Goal: Task Accomplishment & Management: Manage account settings

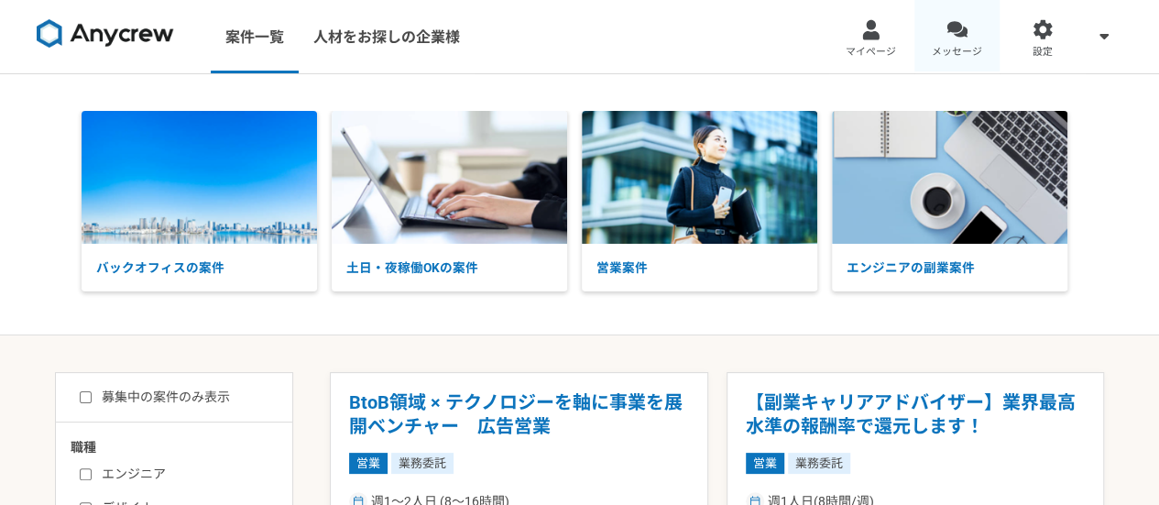
click at [979, 43] on link "メッセージ" at bounding box center [957, 36] width 86 height 73
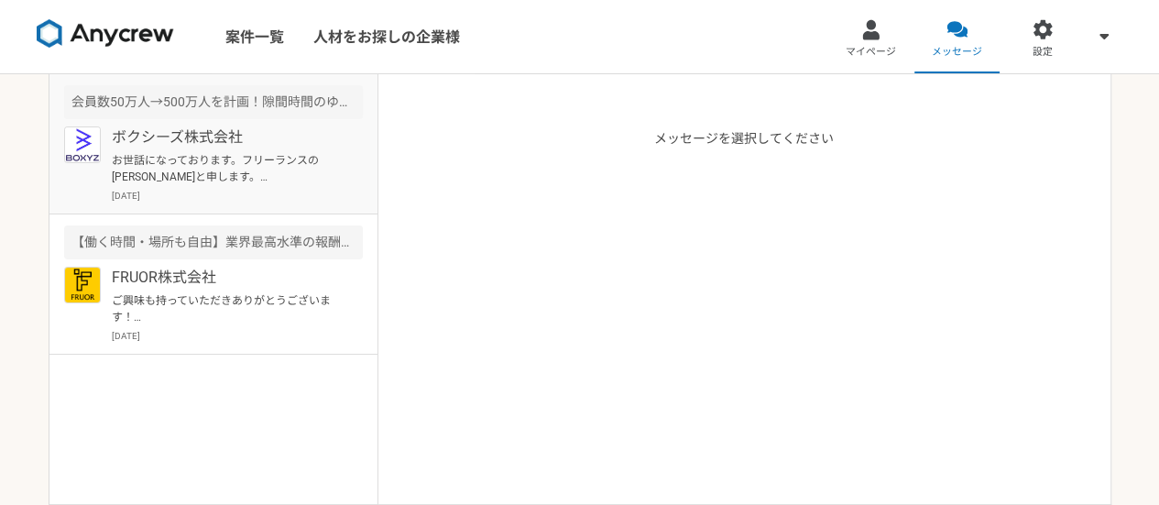
click at [198, 167] on p "お世話になっております。フリーランスの[PERSON_NAME]と申します。 Googleフォームでエントリーさせていただきましたので、 御多忙中に恐縮ですが…" at bounding box center [225, 168] width 226 height 33
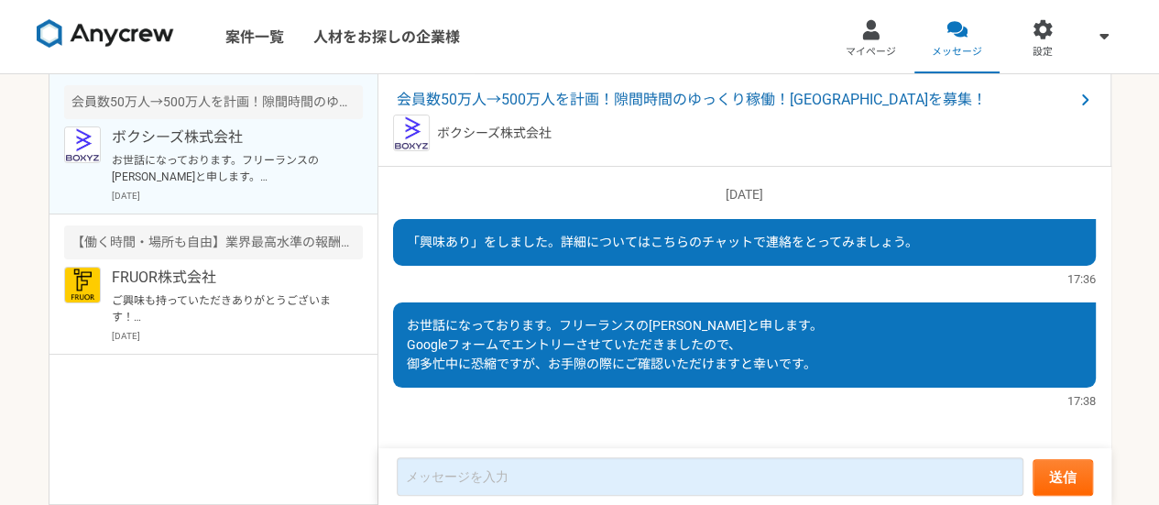
scroll to position [14, 0]
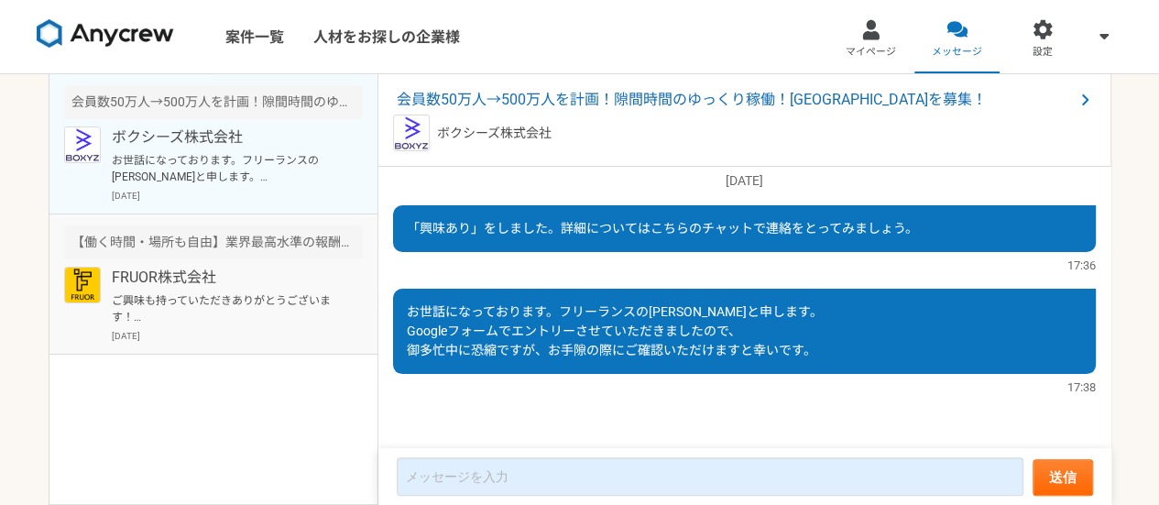
click at [141, 289] on div "FRUOR株式会社 2025年9月8日" at bounding box center [237, 305] width 251 height 76
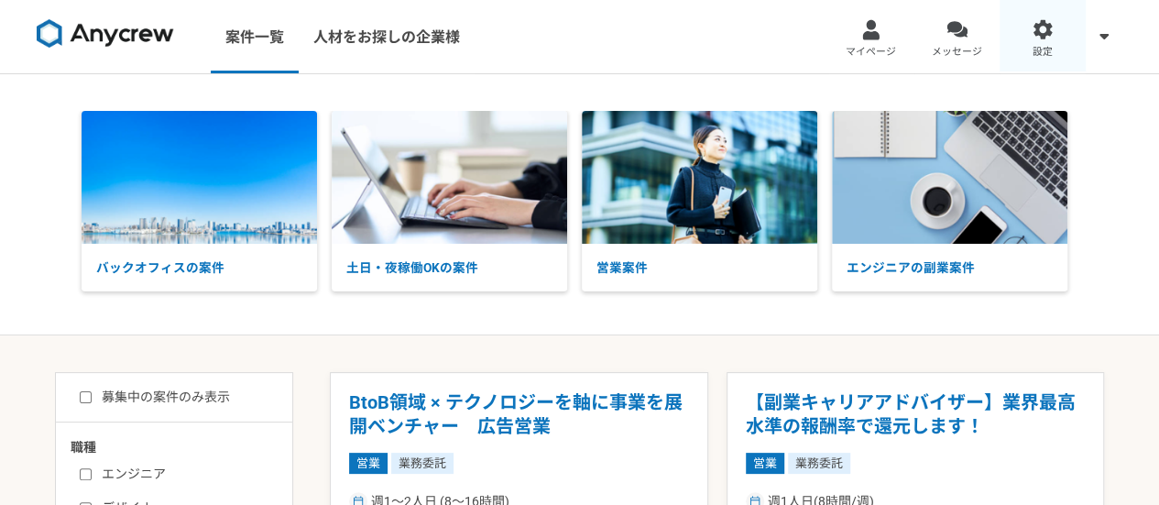
click at [1048, 40] on link "設定" at bounding box center [1043, 36] width 86 height 73
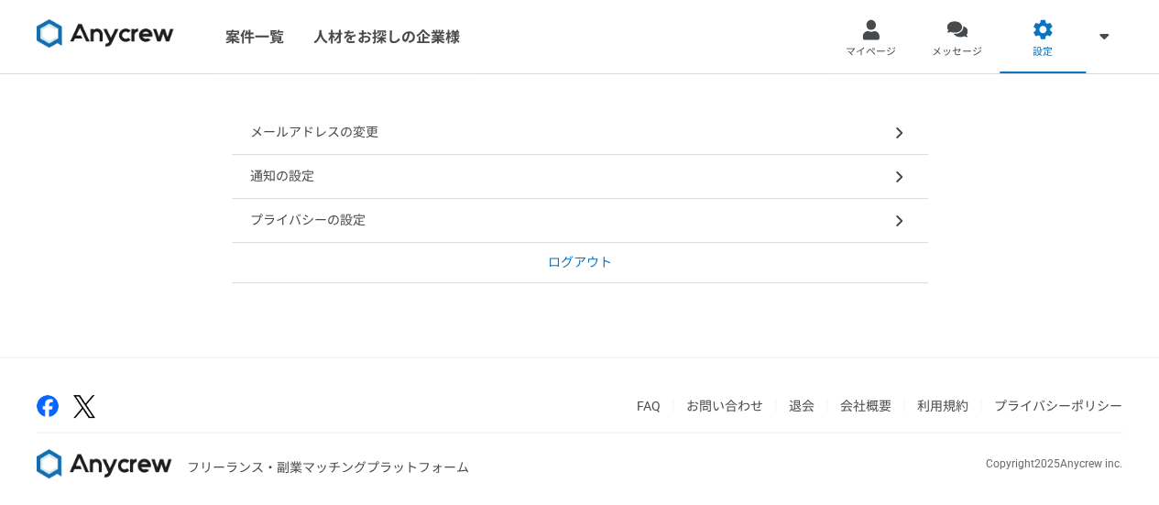
click at [640, 228] on div "プライバシーの設定" at bounding box center [580, 221] width 696 height 44
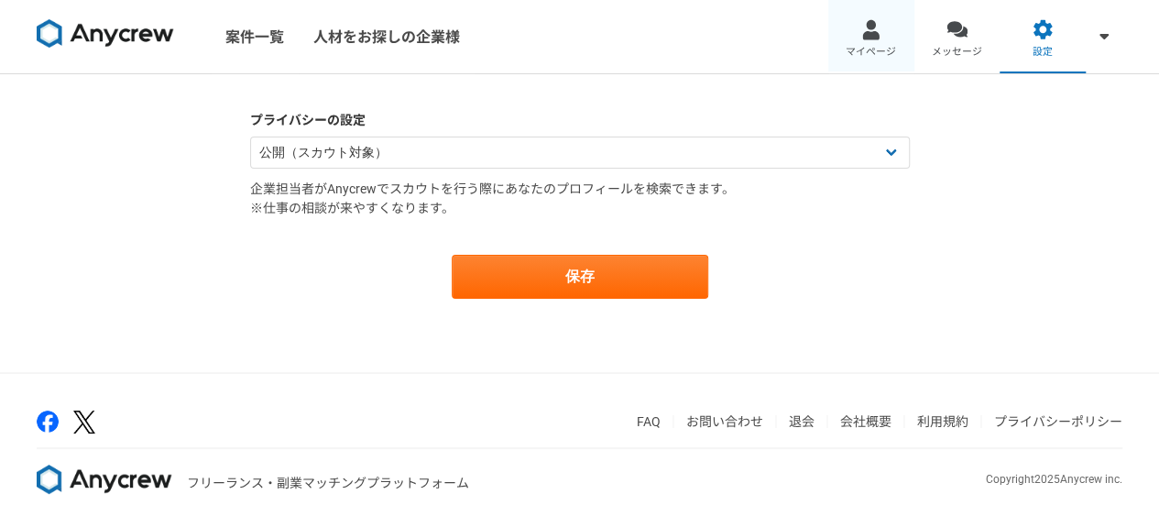
click at [878, 38] on div at bounding box center [870, 29] width 21 height 21
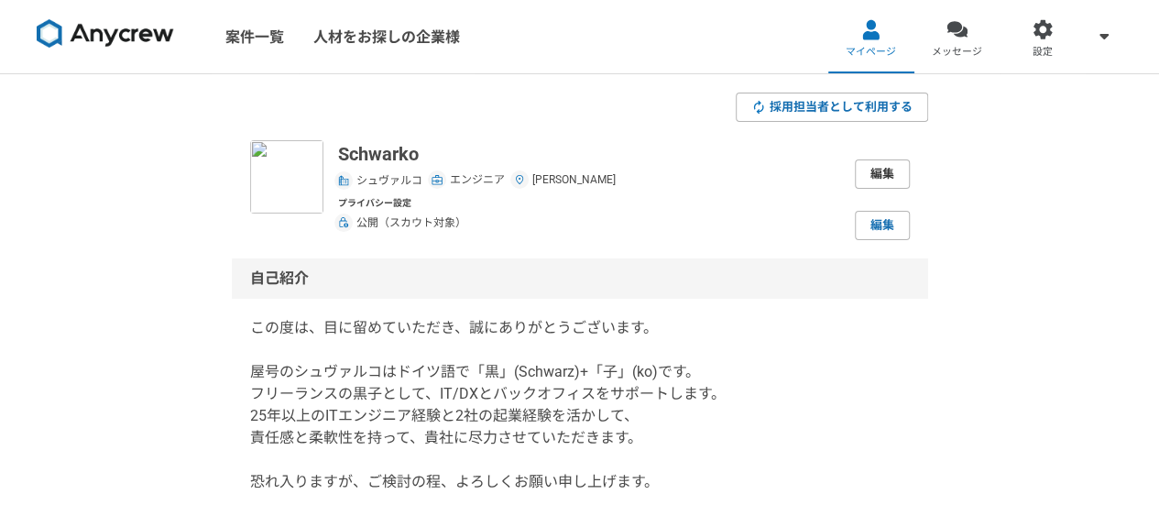
click at [870, 173] on link "編集" at bounding box center [882, 173] width 55 height 29
select select "13"
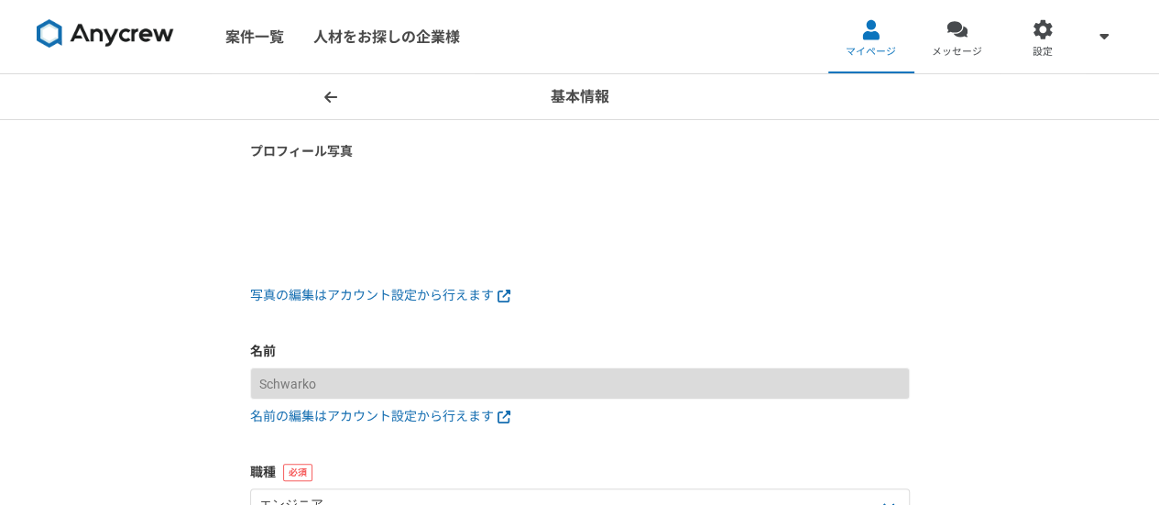
scroll to position [183, 0]
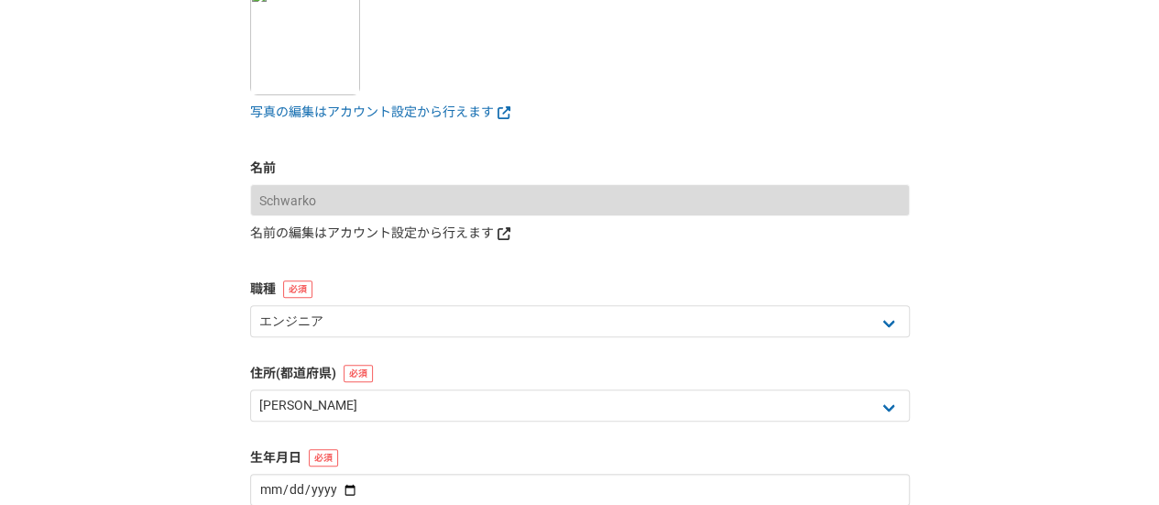
click at [404, 237] on link "名前の編集はアカウント設定から行えます" at bounding box center [580, 233] width 660 height 19
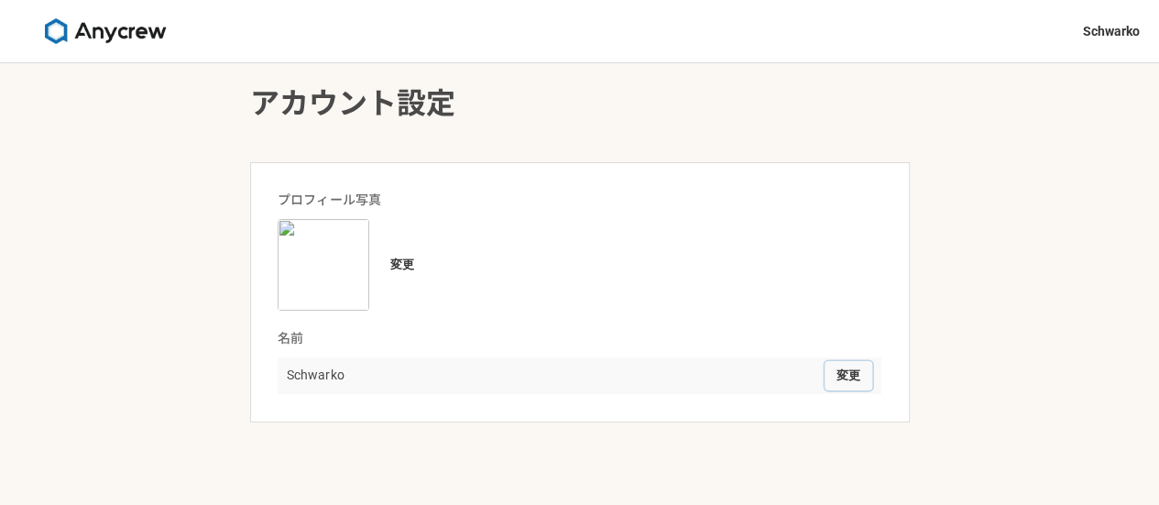
click at [848, 373] on button "変更" at bounding box center [849, 375] width 48 height 29
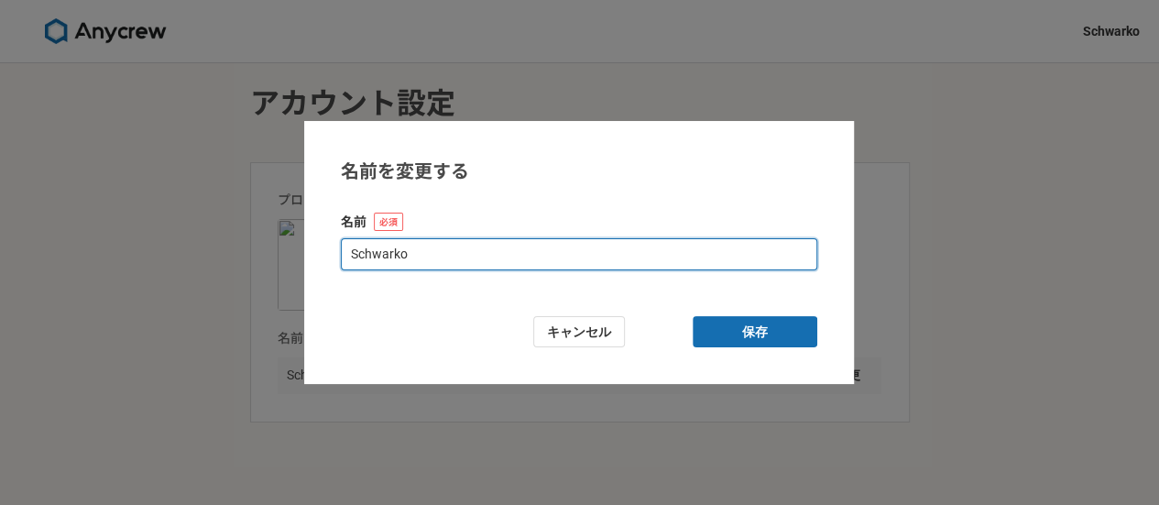
drag, startPoint x: 511, startPoint y: 258, endPoint x: 131, endPoint y: 203, distance: 384.2
click at [139, 217] on div "名前を変更する 名前 Schwarko キャンセル 保存" at bounding box center [579, 252] width 1159 height 505
type input "平野 浩司"
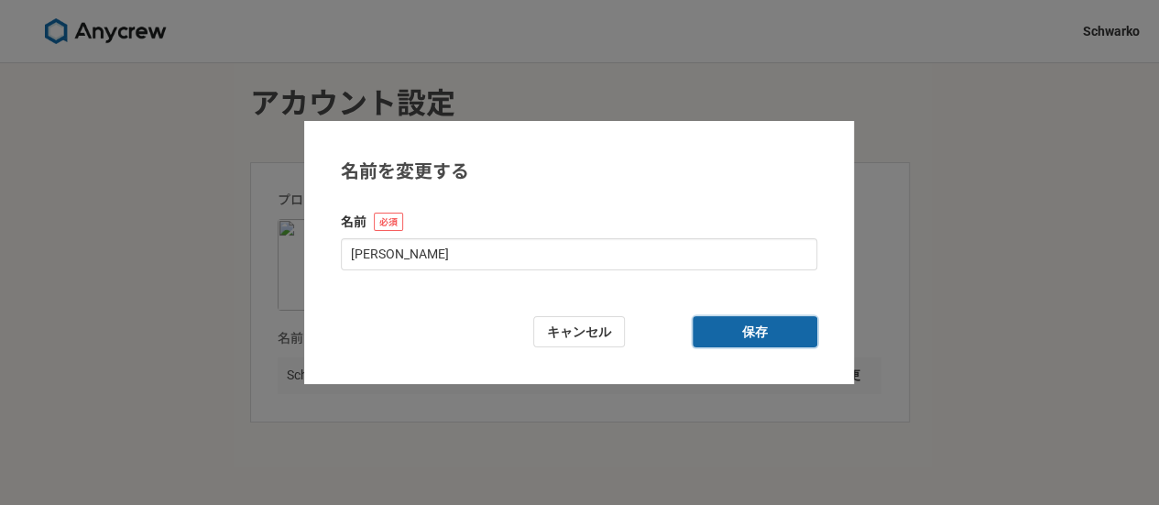
click at [786, 330] on button "保存" at bounding box center [755, 332] width 125 height 32
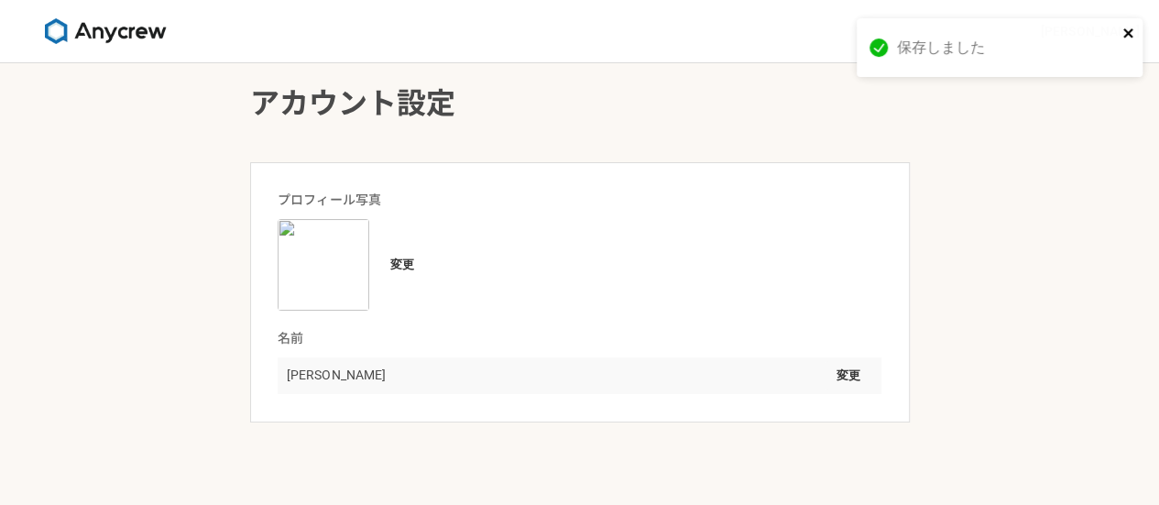
click at [1121, 27] on div "保存しました" at bounding box center [1000, 47] width 286 height 59
click at [1122, 35] on icon "close" at bounding box center [1125, 32] width 9 height 9
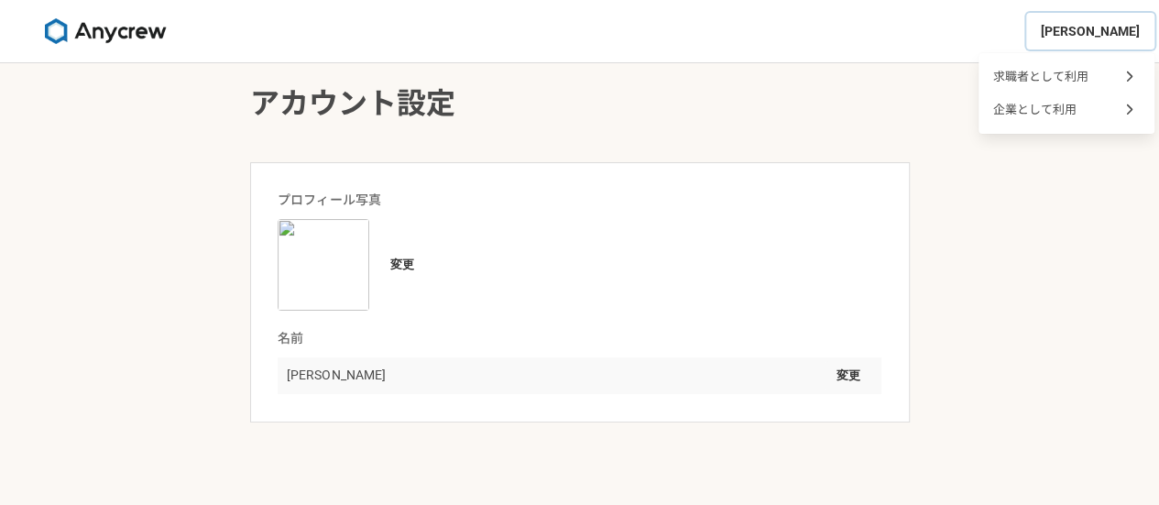
click at [1115, 36] on span "平野 浩司" at bounding box center [1090, 31] width 99 height 19
click at [1055, 76] on span "求職者として利用" at bounding box center [1040, 76] width 95 height 17
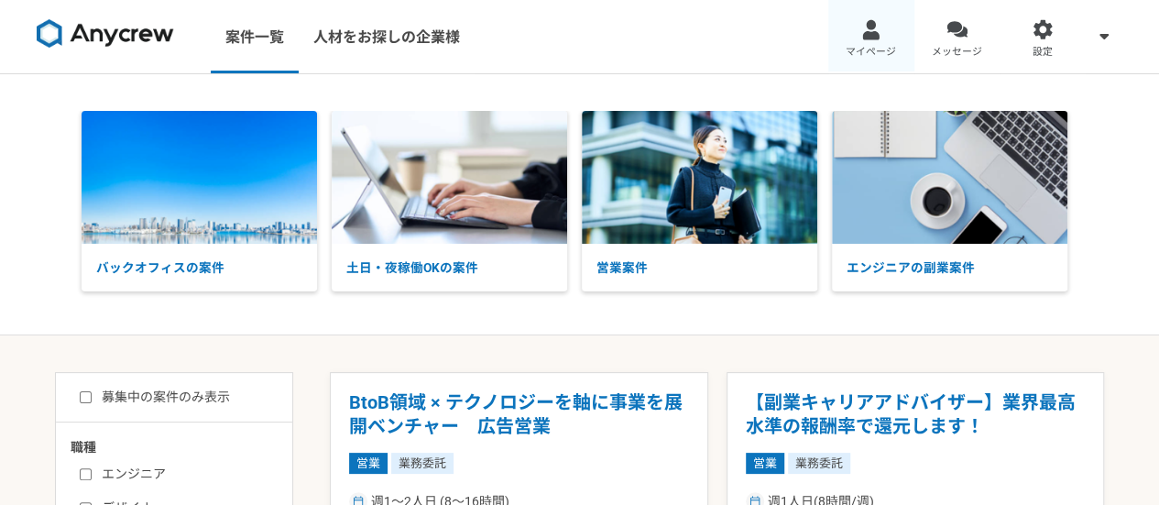
click at [876, 38] on div at bounding box center [870, 29] width 21 height 21
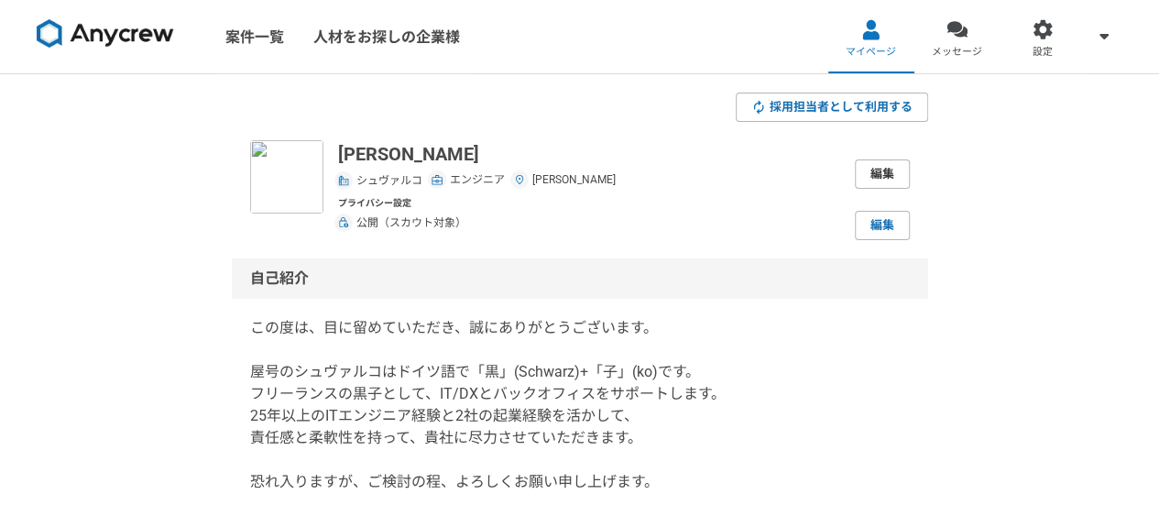
click at [882, 173] on link "編集" at bounding box center [882, 173] width 55 height 29
select select "13"
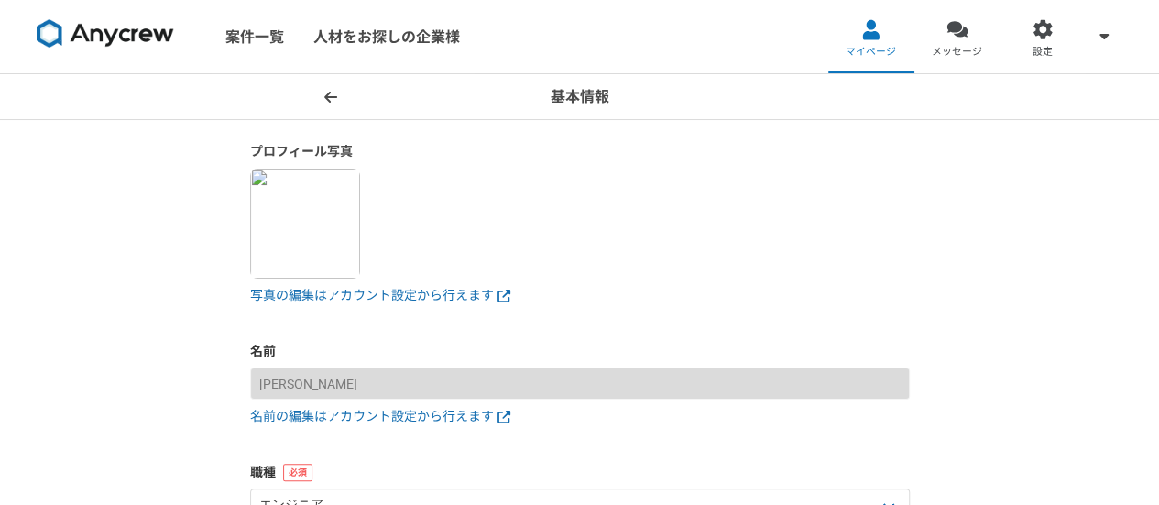
click at [334, 87] on span at bounding box center [331, 97] width 22 height 22
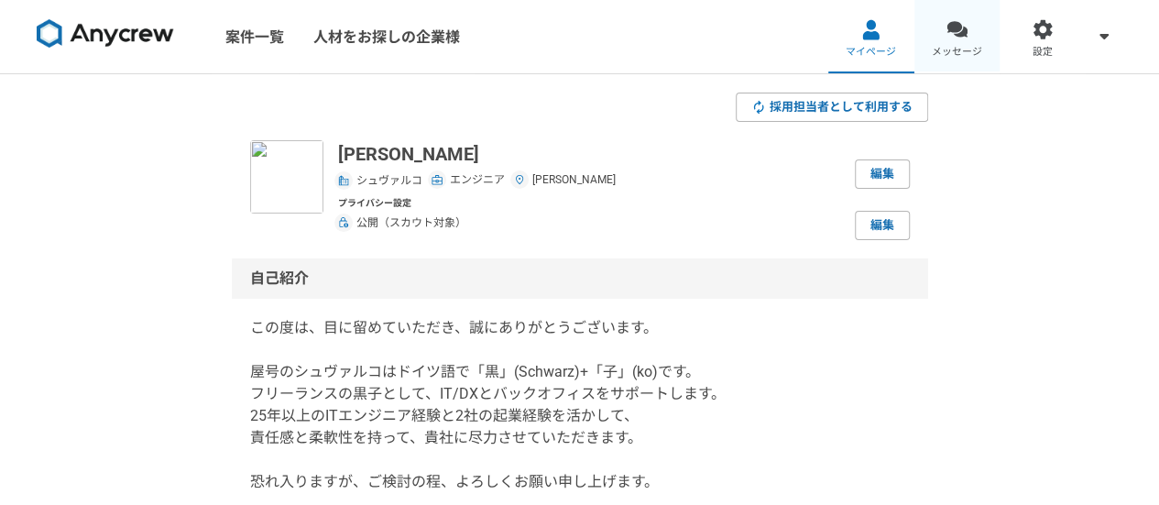
click at [949, 41] on link "メッセージ" at bounding box center [957, 36] width 86 height 73
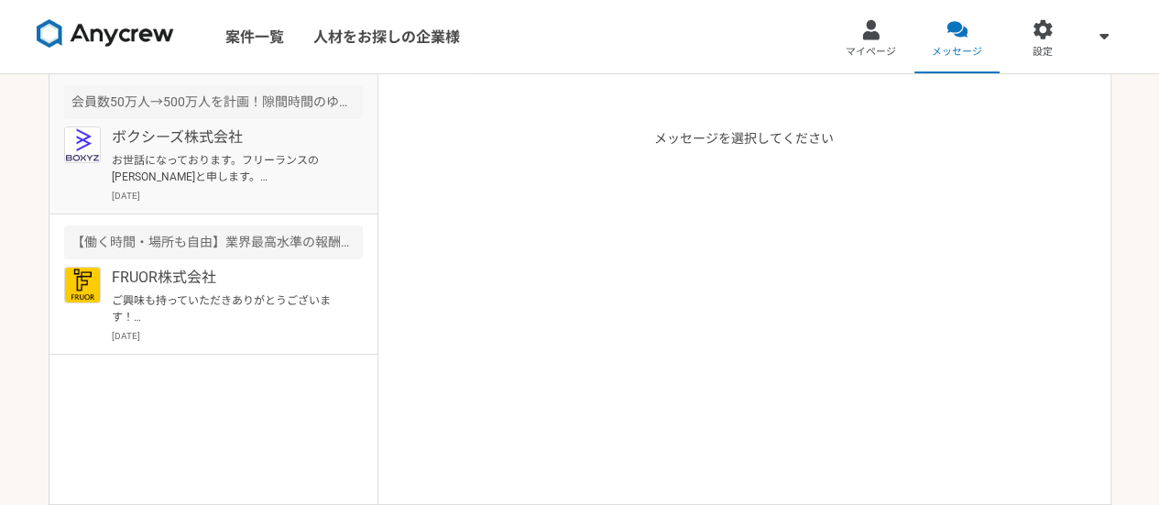
click at [186, 164] on p "お世話になっております。フリーランスの[PERSON_NAME]と申します。 Googleフォームでエントリーさせていただきましたので、 御多忙中に恐縮ですが…" at bounding box center [225, 168] width 226 height 33
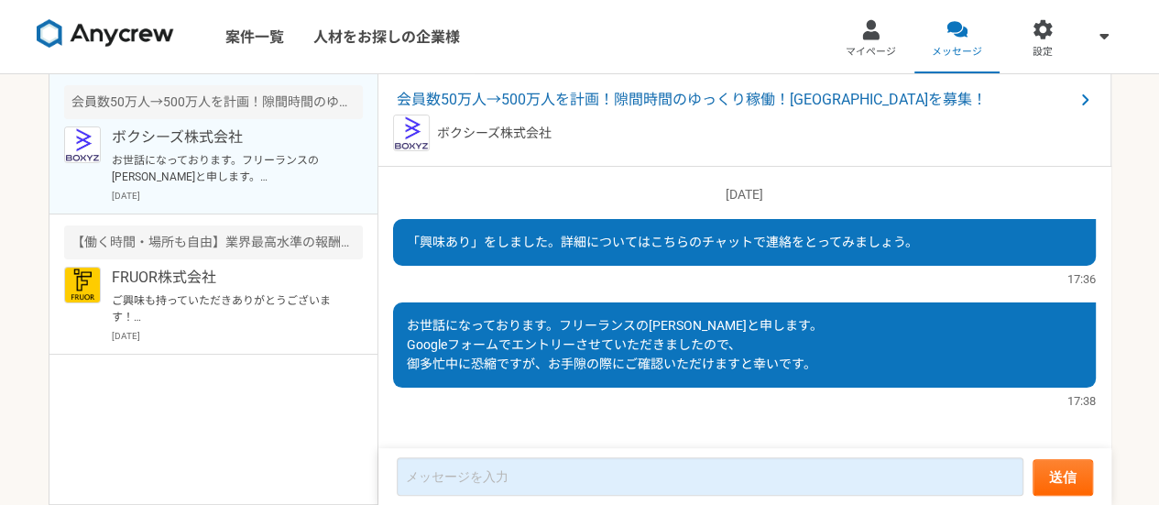
scroll to position [14, 0]
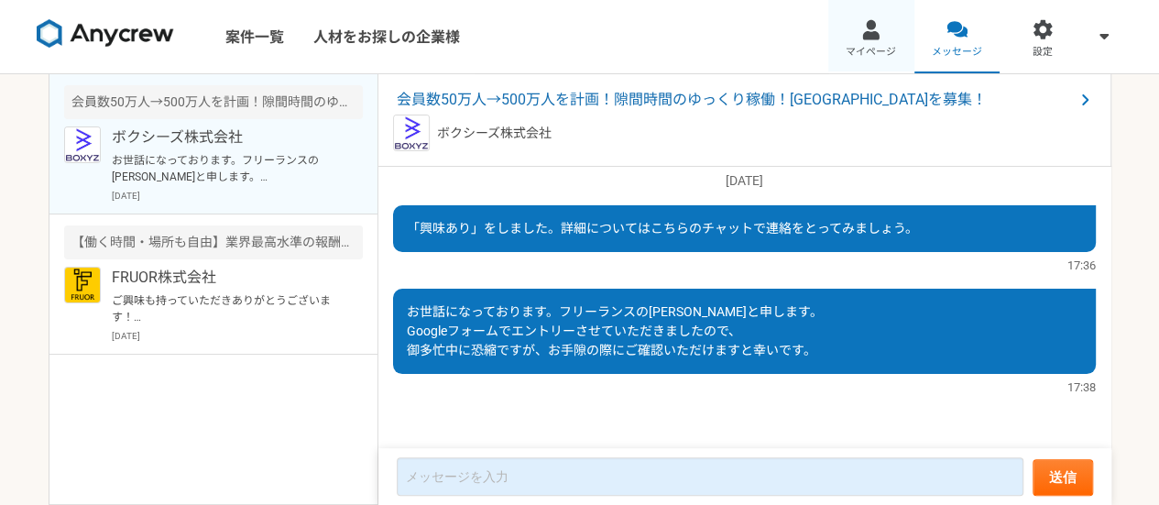
click at [876, 41] on link "マイページ" at bounding box center [871, 36] width 86 height 73
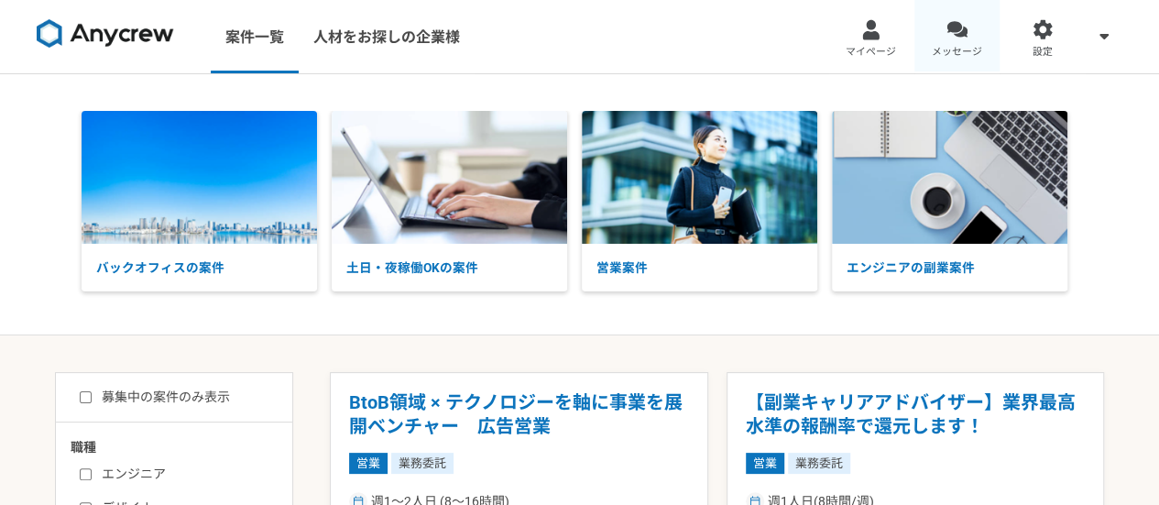
click at [949, 39] on link "メッセージ" at bounding box center [957, 36] width 86 height 73
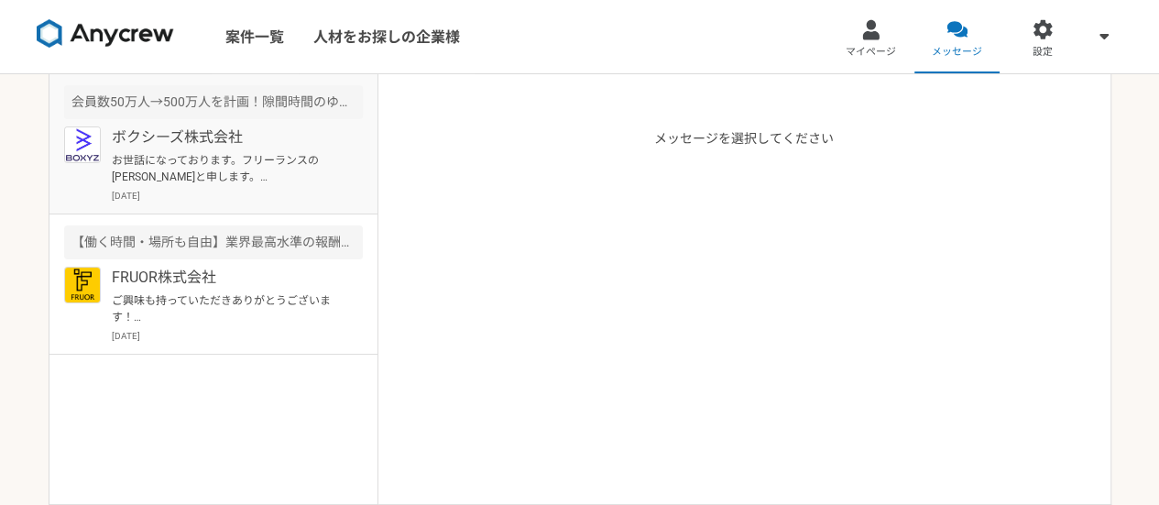
click at [209, 159] on p "お世話になっております。フリーランスの[PERSON_NAME]と申します。 Googleフォームでエントリーさせていただきましたので、 御多忙中に恐縮ですが…" at bounding box center [225, 168] width 226 height 33
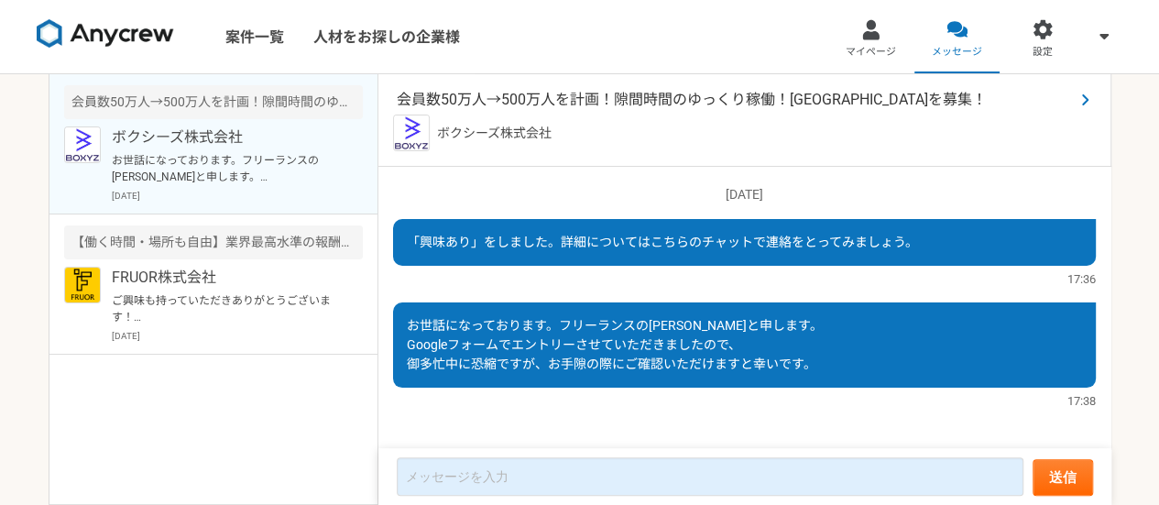
scroll to position [14, 0]
